Goal: Task Accomplishment & Management: Complete application form

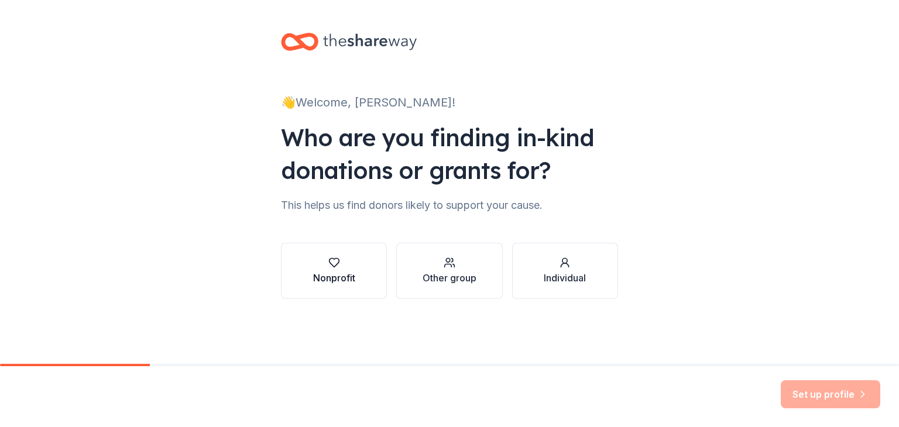
click at [325, 263] on div "button" at bounding box center [334, 263] width 42 height 12
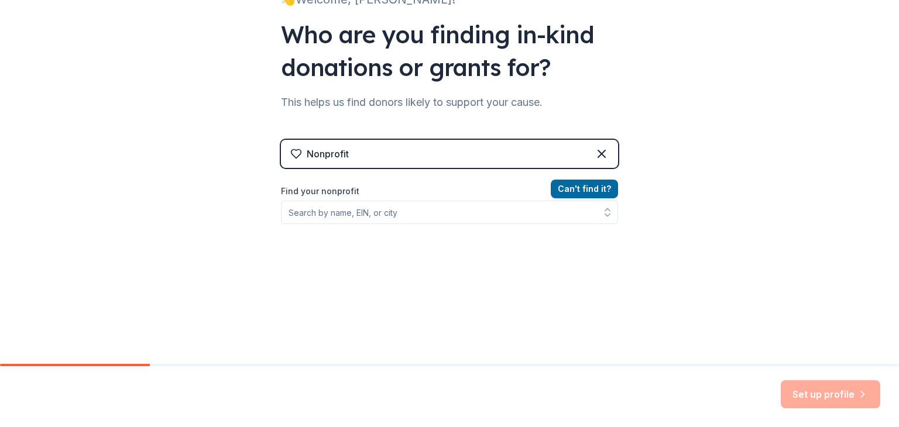
scroll to position [108, 0]
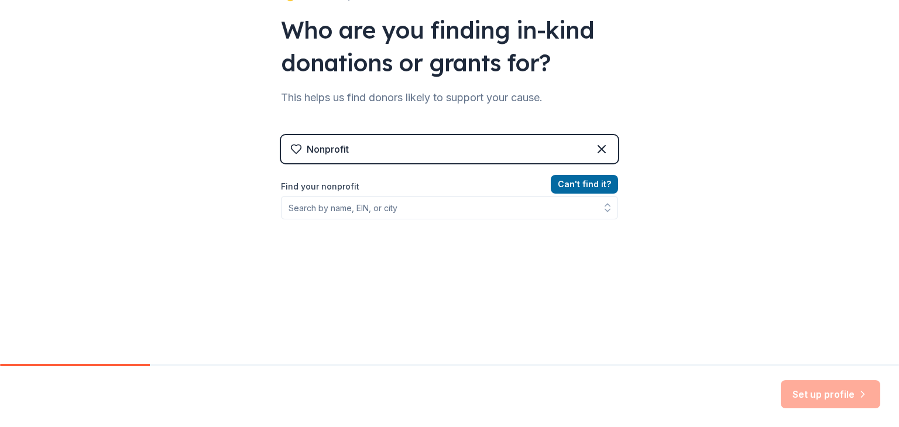
click at [347, 228] on div "Can ' t find it? Find your nonprofit" at bounding box center [449, 245] width 337 height 136
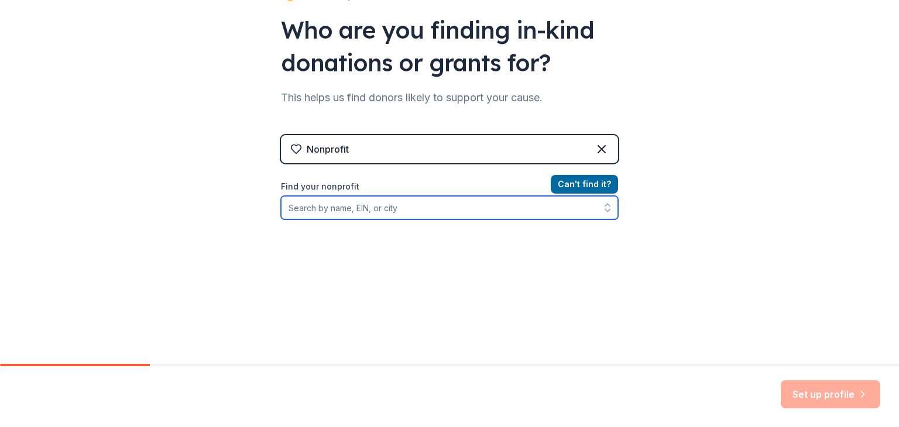
click at [372, 213] on input "Find your nonprofit" at bounding box center [449, 207] width 337 height 23
type input "[US_STATE] ymca"
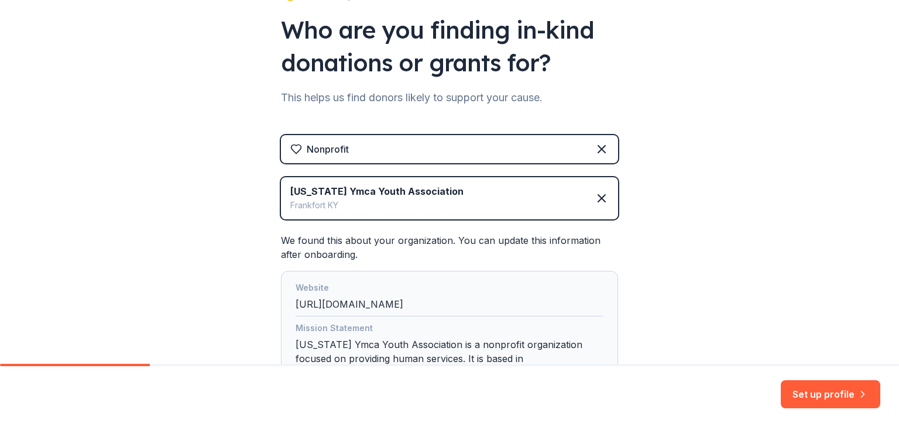
scroll to position [218, 0]
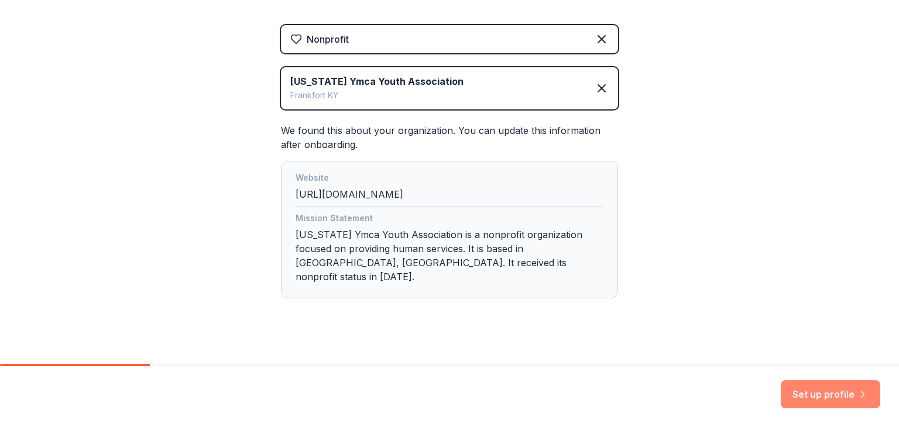
click at [826, 394] on button "Set up profile" at bounding box center [831, 395] width 100 height 28
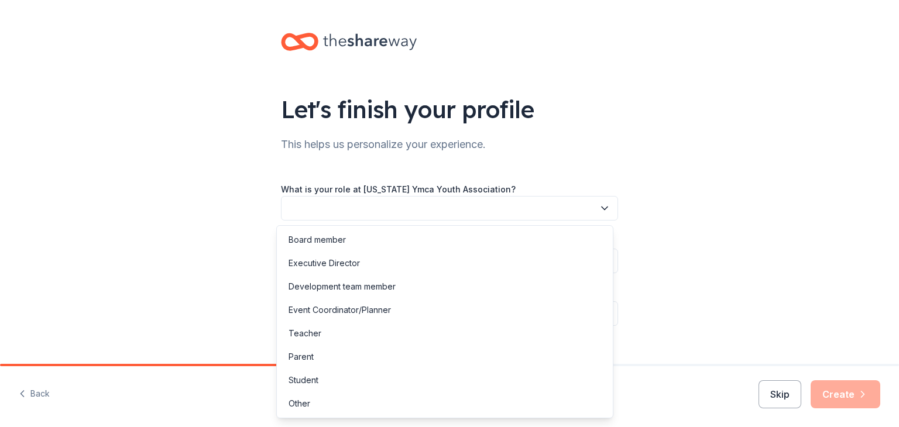
click at [564, 200] on button "button" at bounding box center [449, 208] width 337 height 25
click at [536, 300] on div "Event Coordinator/Planner" at bounding box center [444, 310] width 331 height 23
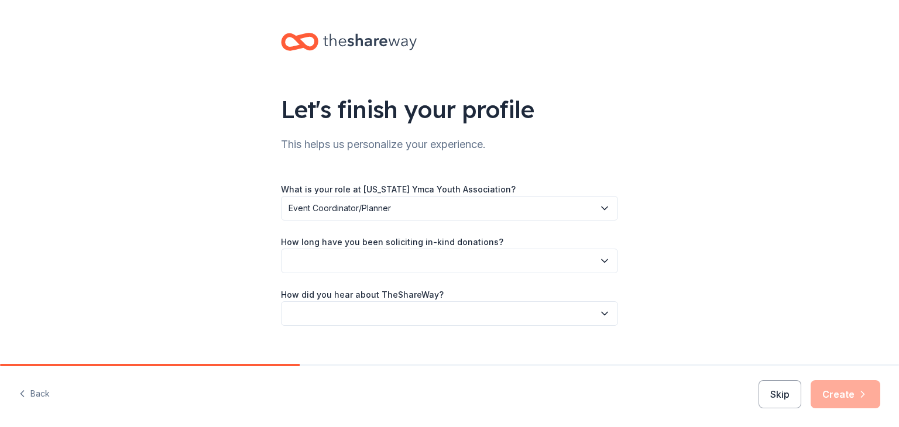
click at [503, 259] on button "button" at bounding box center [449, 261] width 337 height 25
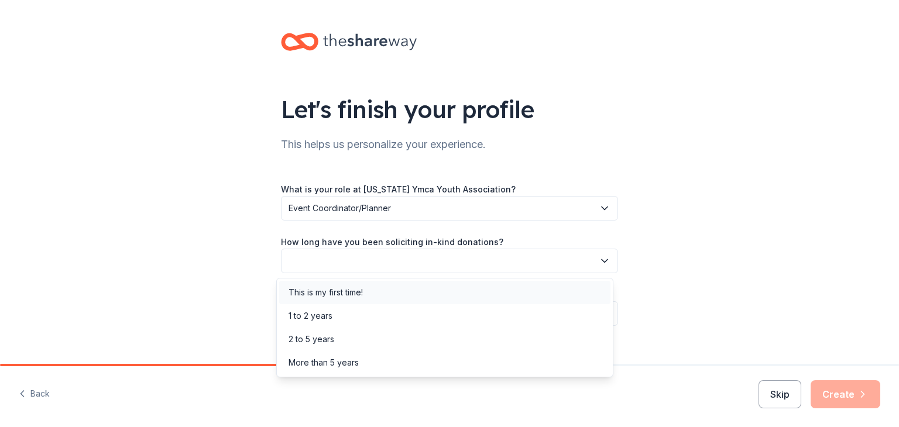
click at [495, 298] on div "This is my first time!" at bounding box center [444, 292] width 331 height 23
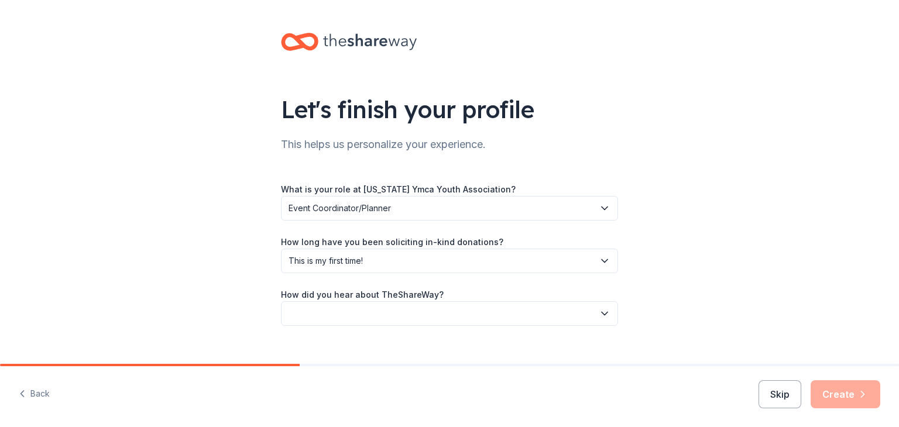
click at [460, 322] on button "button" at bounding box center [449, 314] width 337 height 25
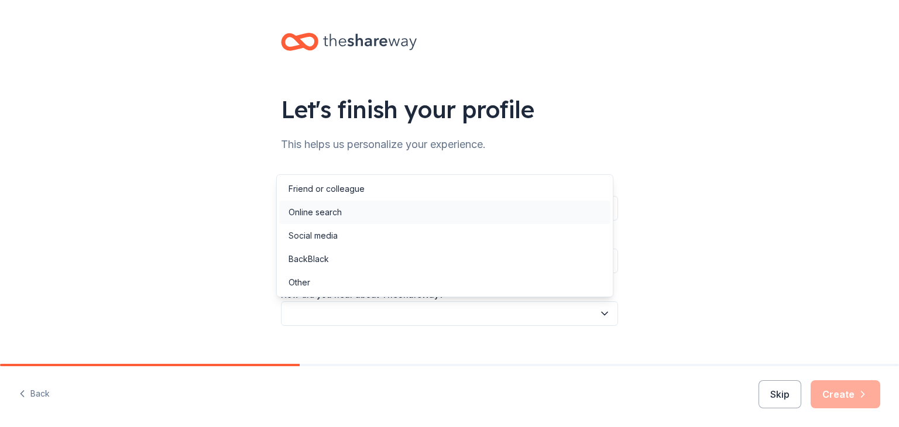
click at [460, 204] on div "Online search" at bounding box center [444, 212] width 331 height 23
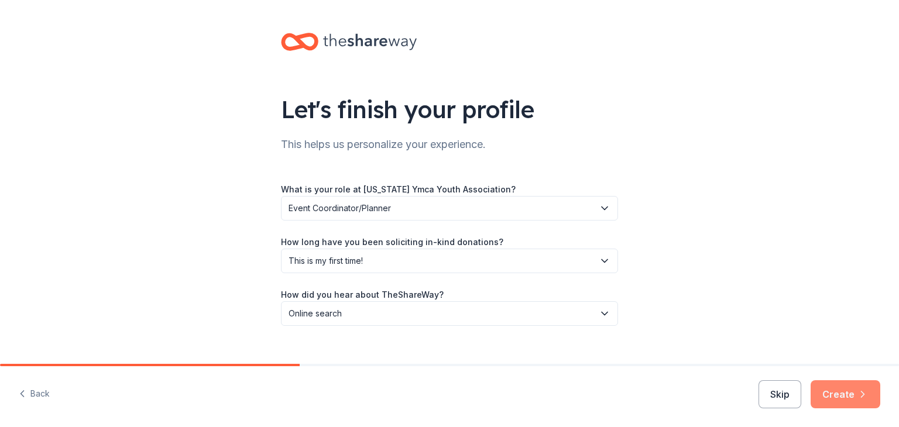
click at [831, 389] on button "Create" at bounding box center [846, 395] width 70 height 28
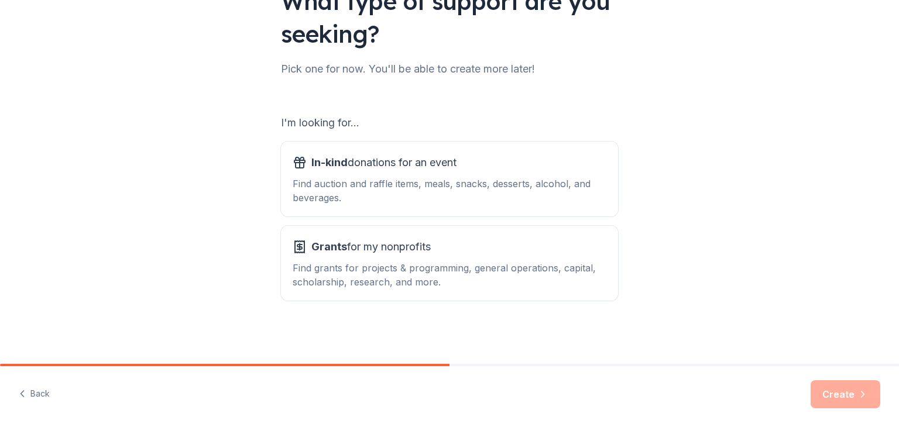
scroll to position [108, 0]
click at [548, 179] on div "Find auction and raffle items, meals, snacks, desserts, alcohol, and beverages." at bounding box center [450, 191] width 314 height 28
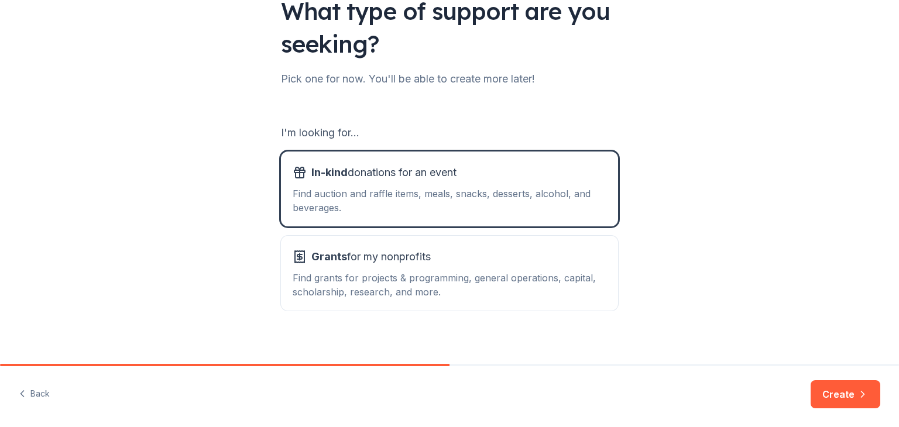
scroll to position [98, 0]
click at [569, 265] on div "Grants for my nonprofits" at bounding box center [450, 257] width 314 height 19
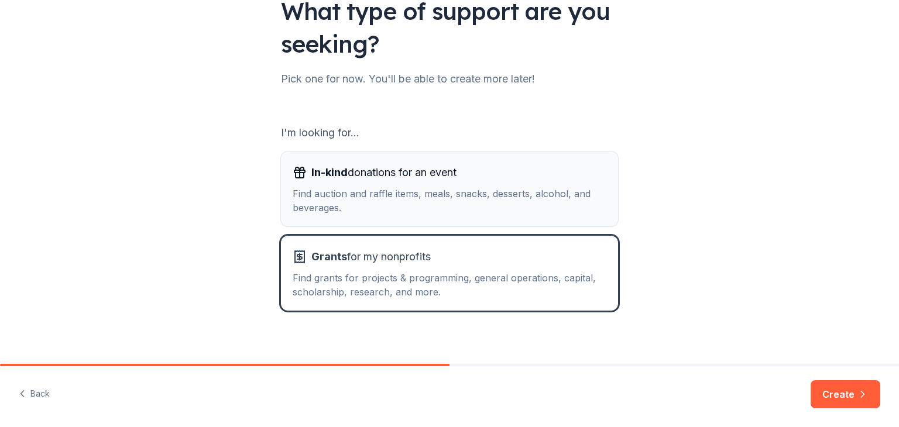
click at [560, 198] on div "Find auction and raffle items, meals, snacks, desserts, alcohol, and beverages." at bounding box center [450, 201] width 314 height 28
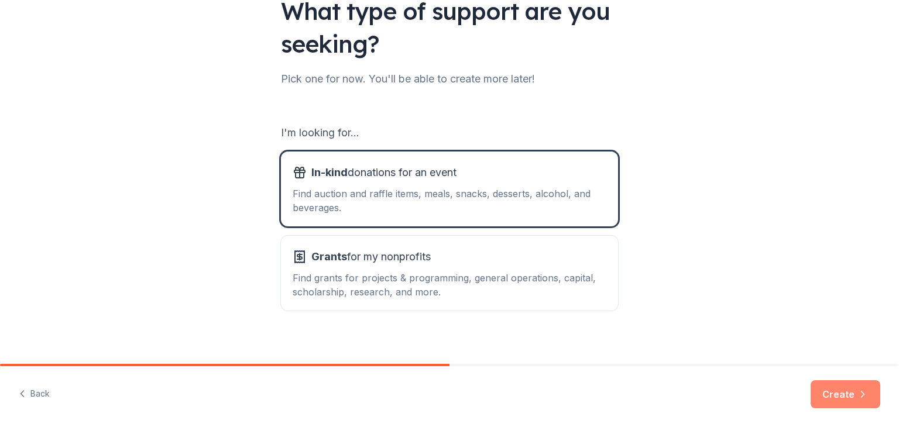
click at [857, 389] on icon "button" at bounding box center [863, 395] width 12 height 12
